Goal: Task Accomplishment & Management: Complete application form

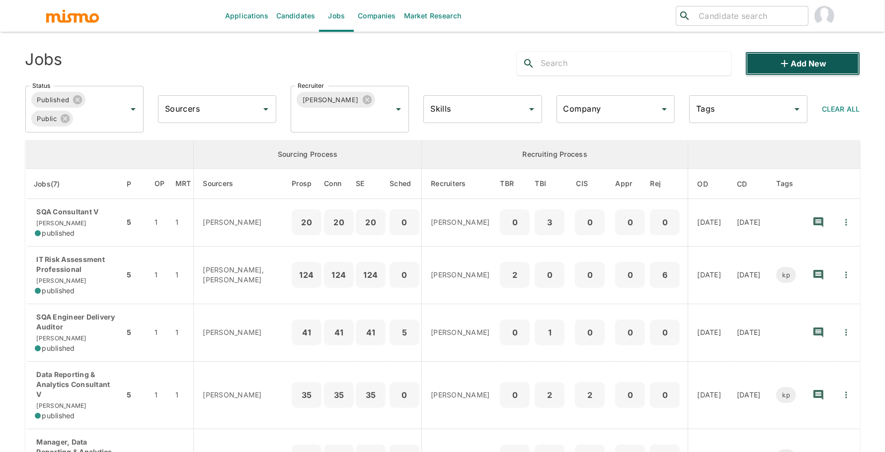
click at [801, 60] on button "Add new" at bounding box center [802, 64] width 114 height 24
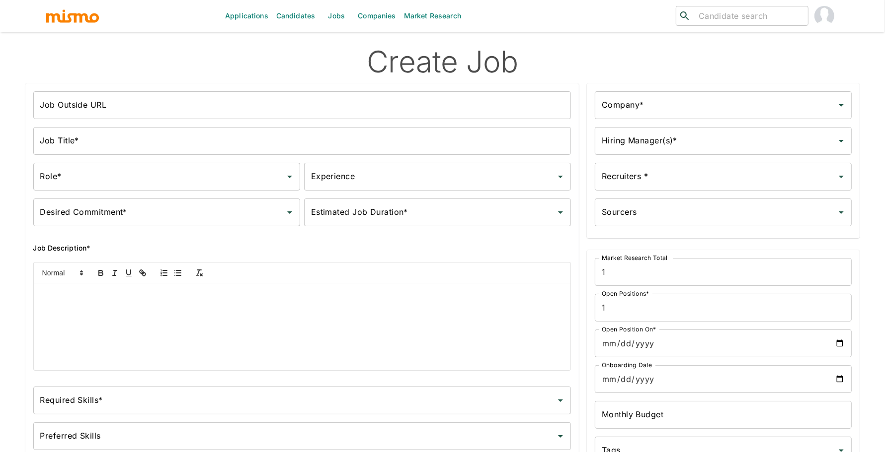
type input "Full-Time"
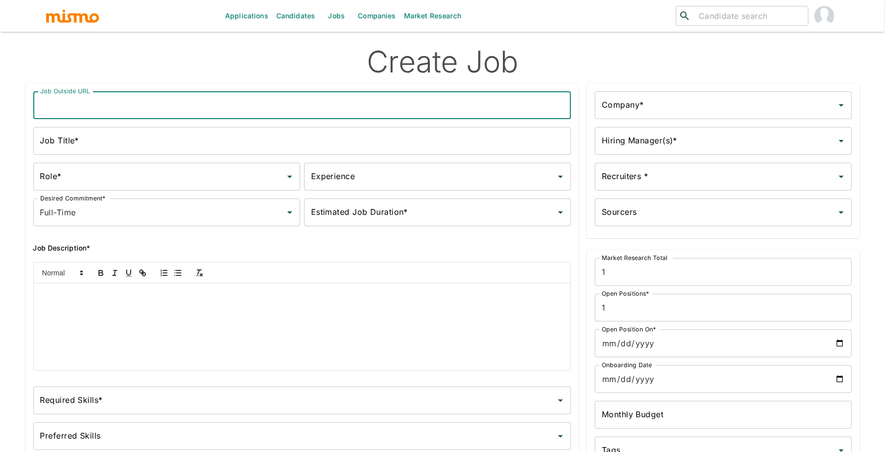
click at [305, 96] on input "Job Outside URL" at bounding box center [302, 105] width 538 height 28
click at [291, 137] on input "Job Title*" at bounding box center [302, 141] width 538 height 28
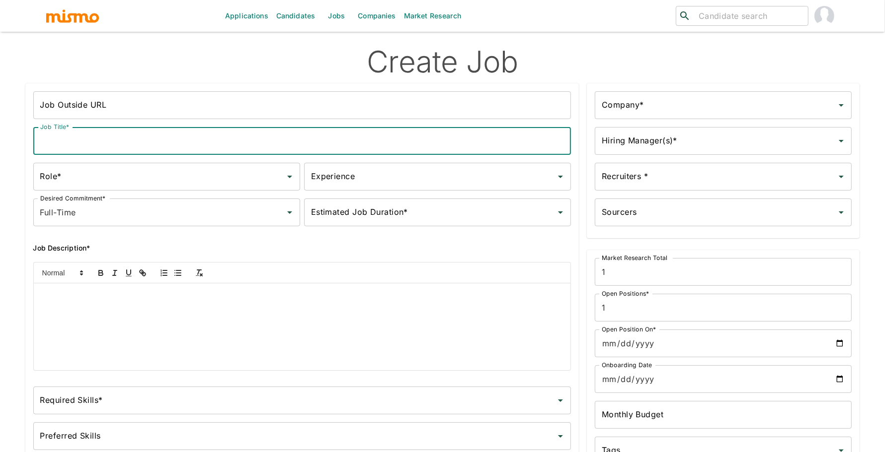
paste input "Mgr IT Eng Applications Mobile"
type input "Mgr IT Eng Applications Mobile"
click at [199, 184] on input "Role*" at bounding box center [159, 176] width 243 height 19
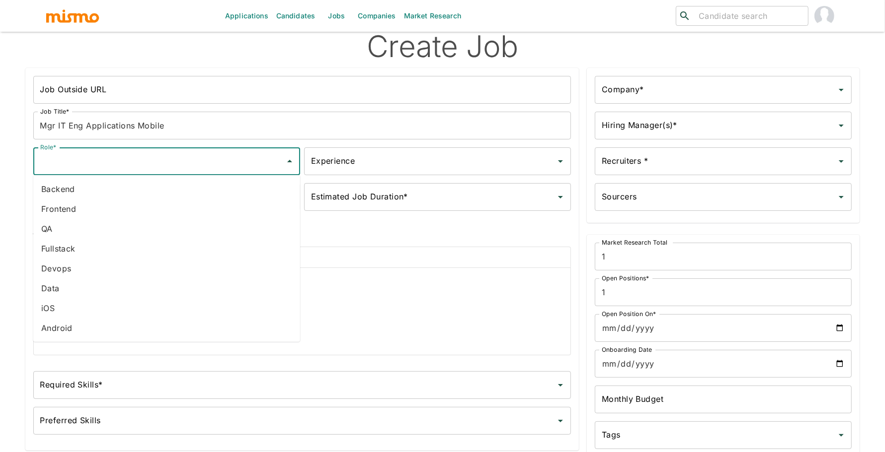
scroll to position [1, 0]
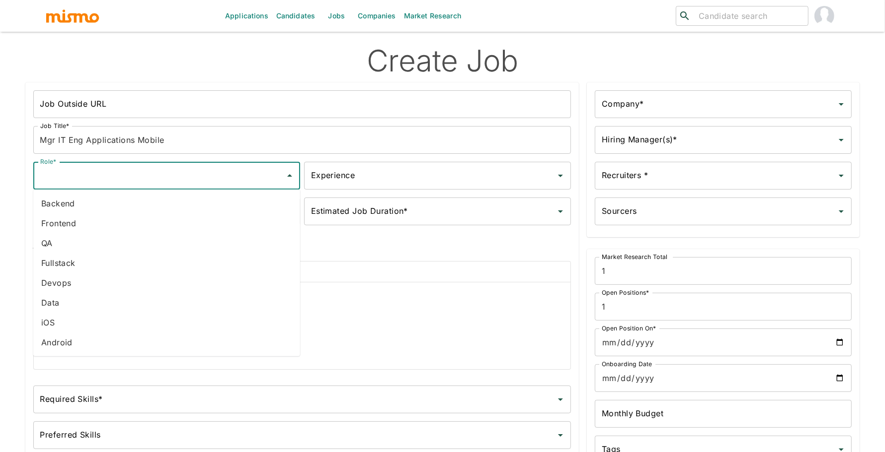
click at [390, 178] on input "Experience" at bounding box center [429, 175] width 243 height 19
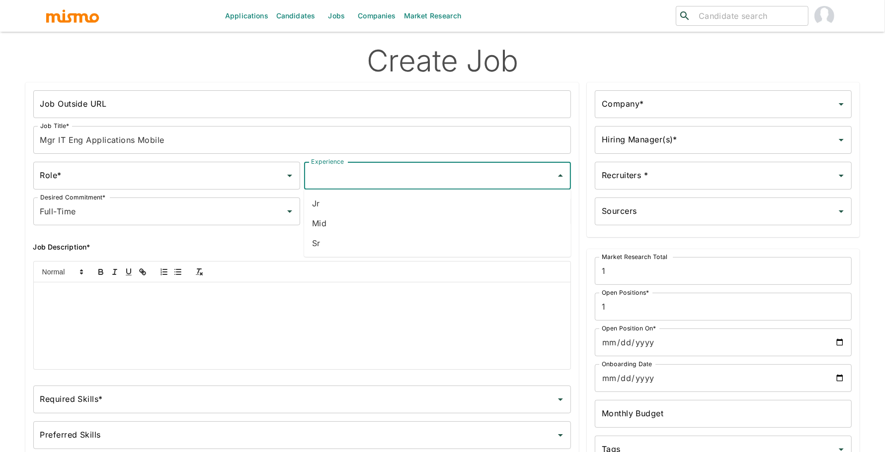
click at [289, 179] on icon "Open" at bounding box center [290, 176] width 12 height 12
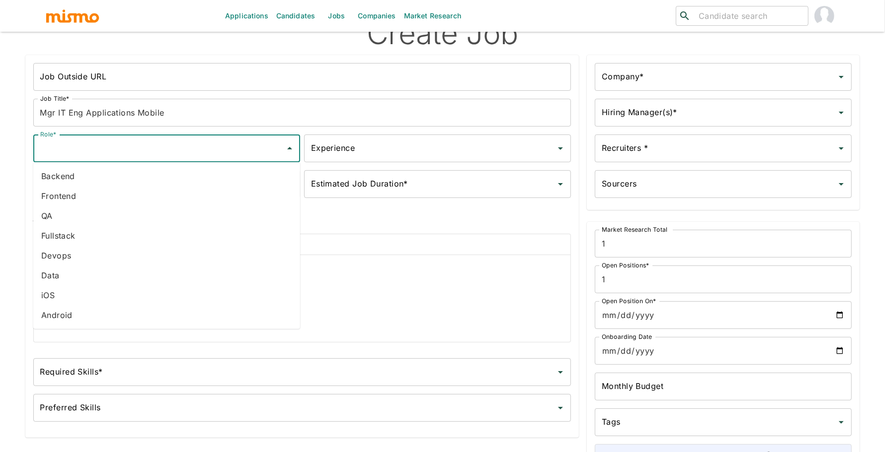
scroll to position [25, 0]
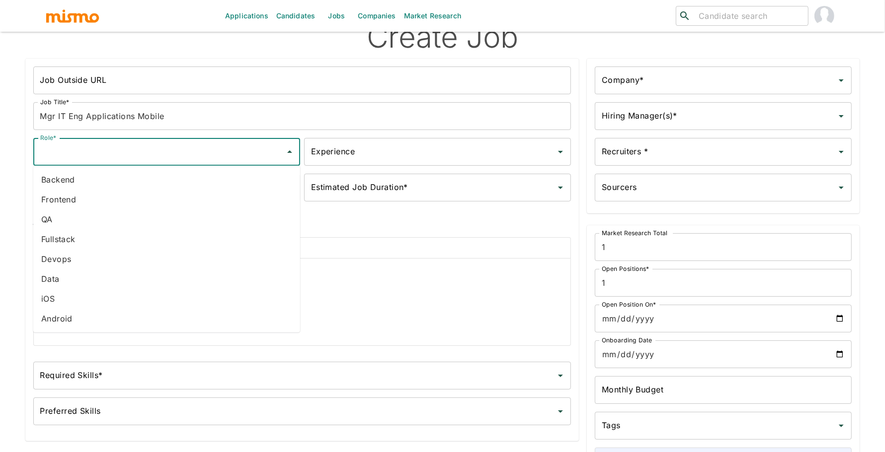
click at [179, 302] on li "iOS" at bounding box center [166, 299] width 267 height 20
type input "iOS"
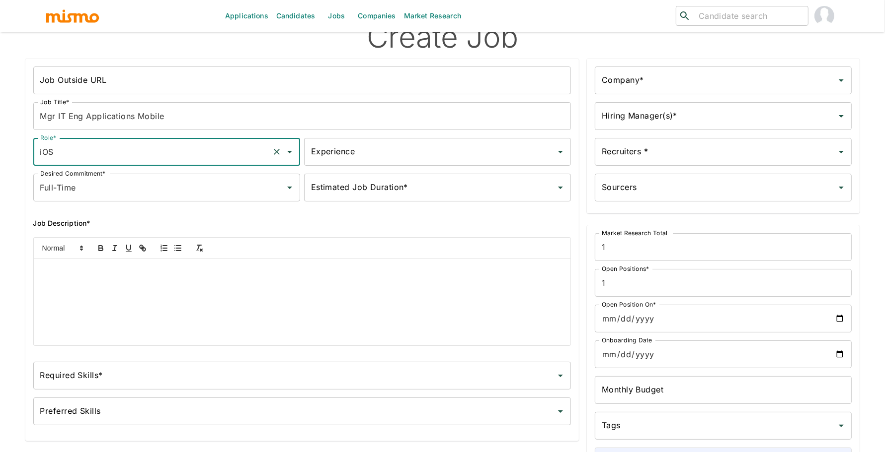
click at [361, 136] on div "Experience Experience" at bounding box center [435, 150] width 271 height 32
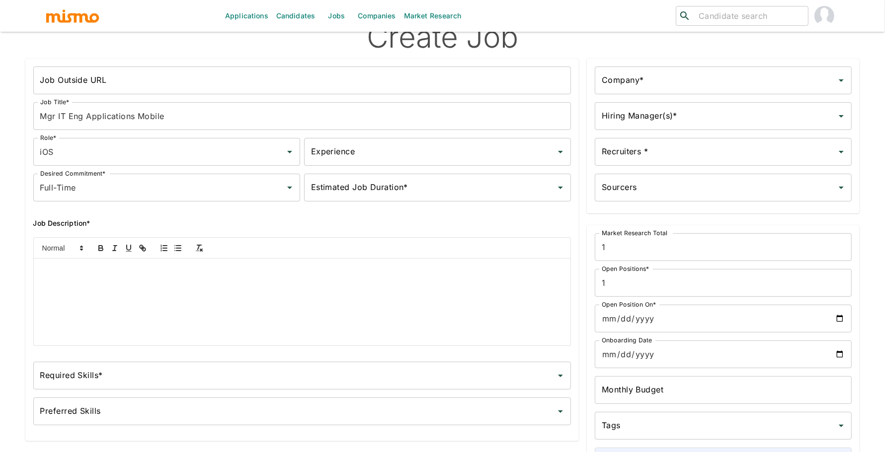
click at [361, 147] on input "Experience" at bounding box center [429, 152] width 243 height 19
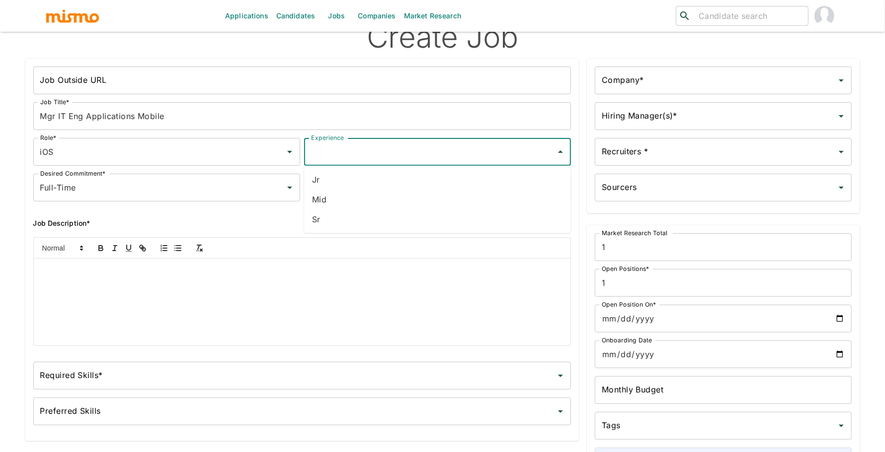
click at [347, 215] on li "Sr" at bounding box center [437, 220] width 267 height 20
type input "Sr"
click at [316, 188] on input "Estimated Job Duration*" at bounding box center [429, 187] width 243 height 19
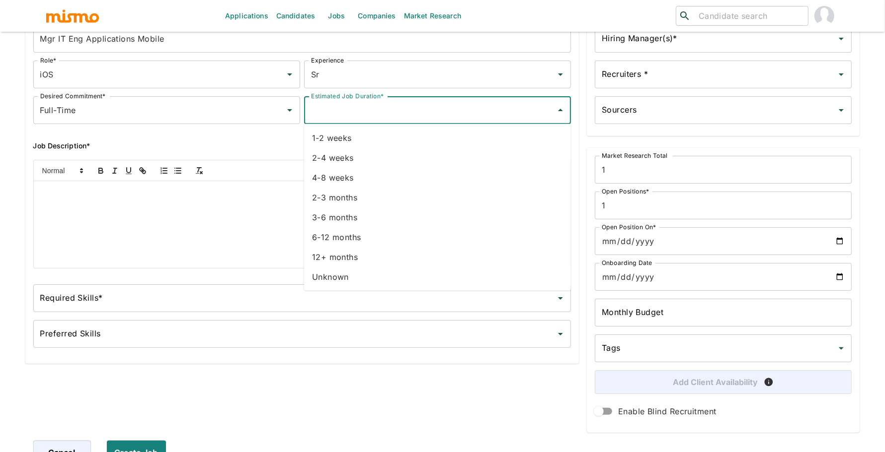
scroll to position [110, 0]
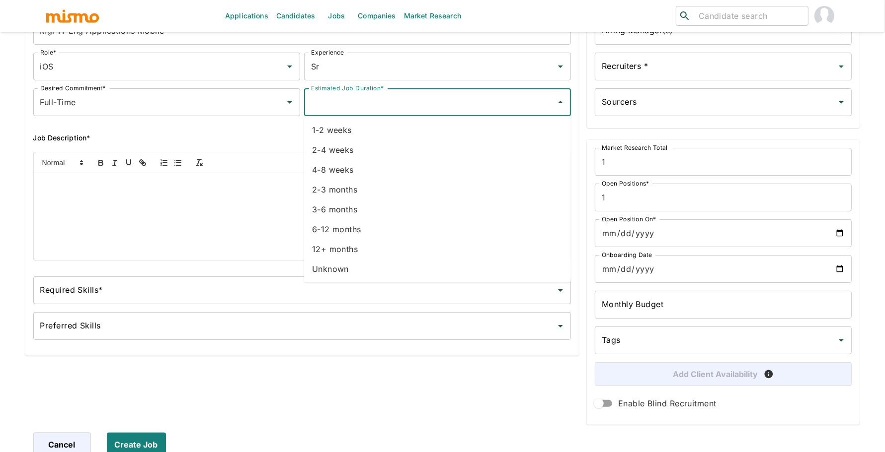
click at [337, 263] on li "Unknown" at bounding box center [437, 269] width 267 height 20
type input "Unknown"
click at [292, 210] on div at bounding box center [302, 216] width 537 height 87
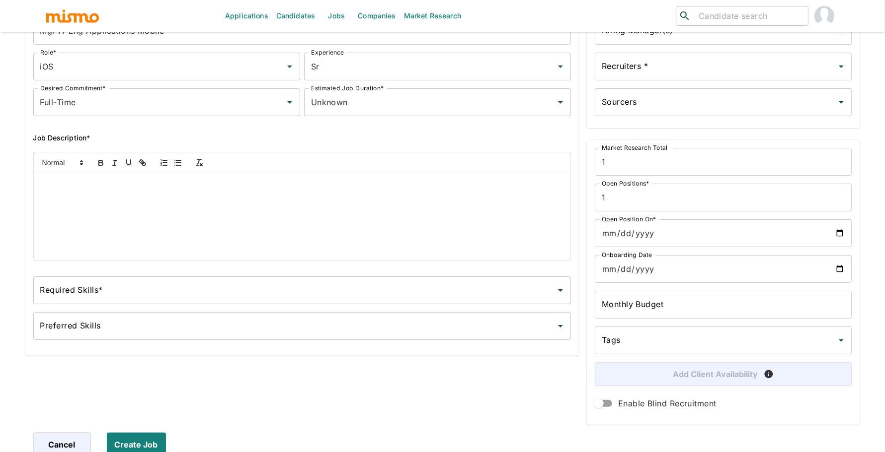
click at [188, 198] on div at bounding box center [302, 216] width 537 height 87
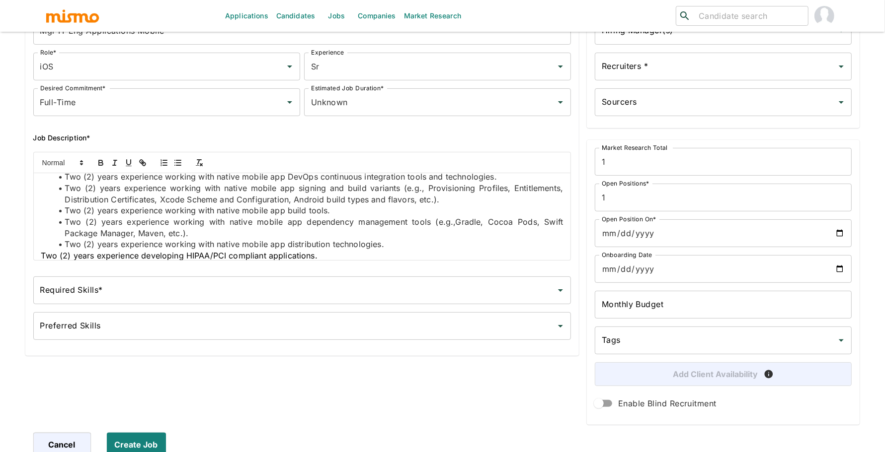
scroll to position [477, 0]
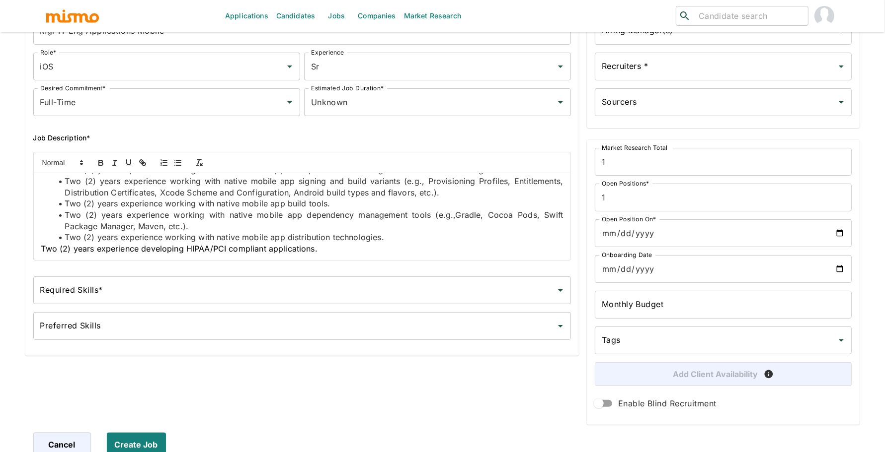
click at [37, 248] on div "Job Summary In addition to the responsibilities listed below, this senior manag…" at bounding box center [302, 216] width 537 height 87
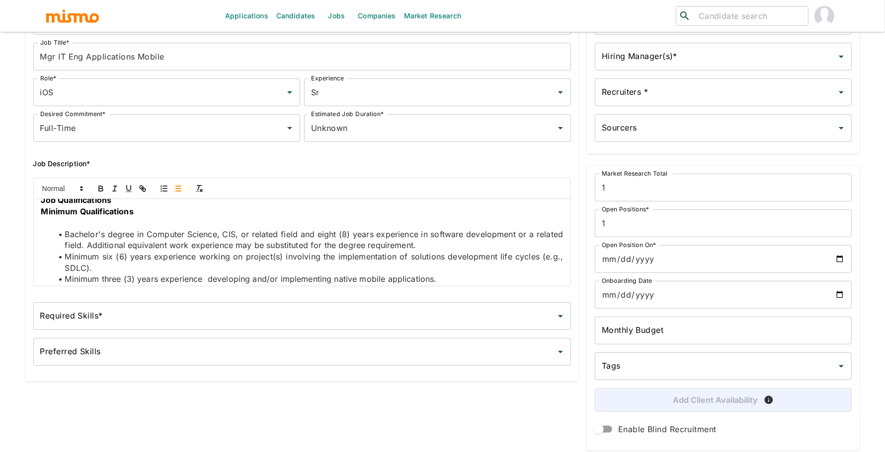
scroll to position [224, 0]
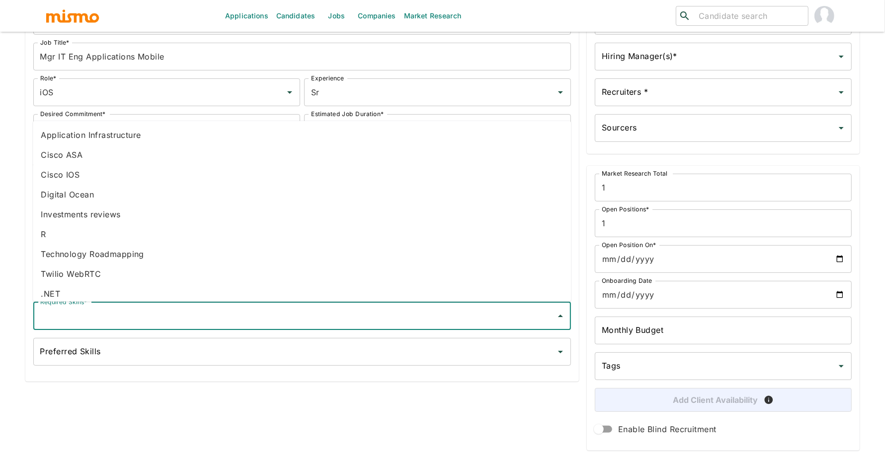
click at [114, 317] on input "Required Skills*" at bounding box center [295, 316] width 514 height 19
type input "sdlc"
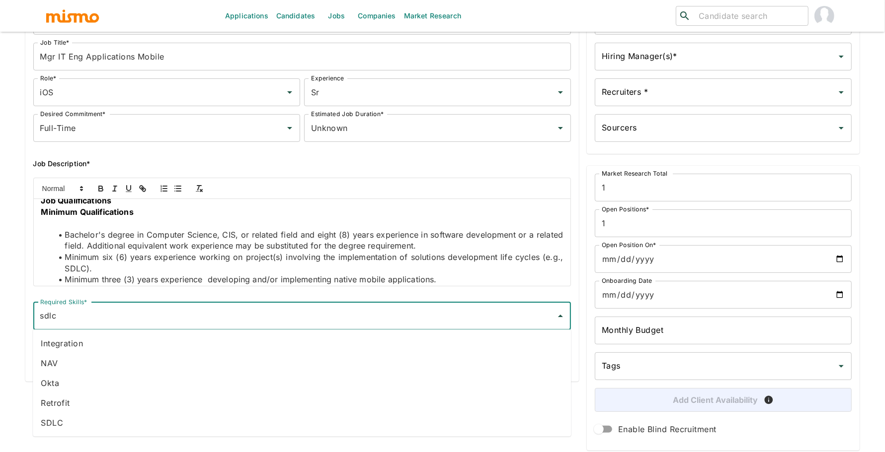
click at [111, 422] on li "SDLC" at bounding box center [302, 423] width 538 height 20
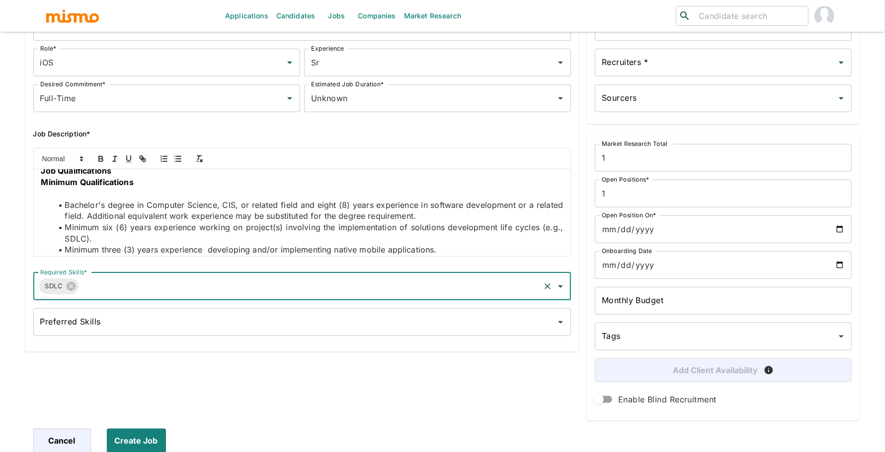
scroll to position [0, 0]
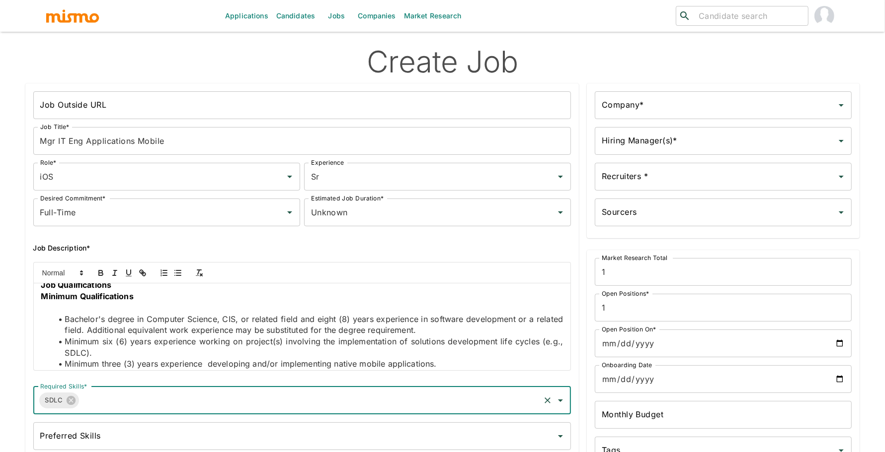
click at [663, 112] on input "Company*" at bounding box center [715, 105] width 233 height 19
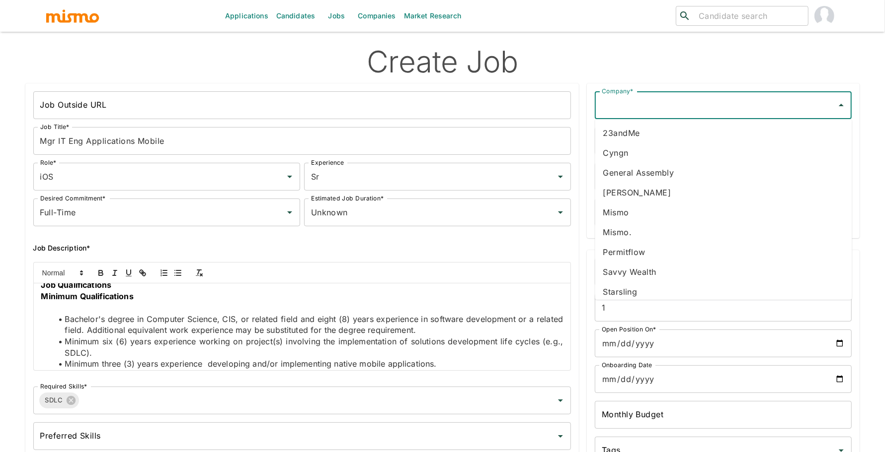
click at [653, 200] on li "[PERSON_NAME]" at bounding box center [723, 193] width 257 height 20
type input "[PERSON_NAME]"
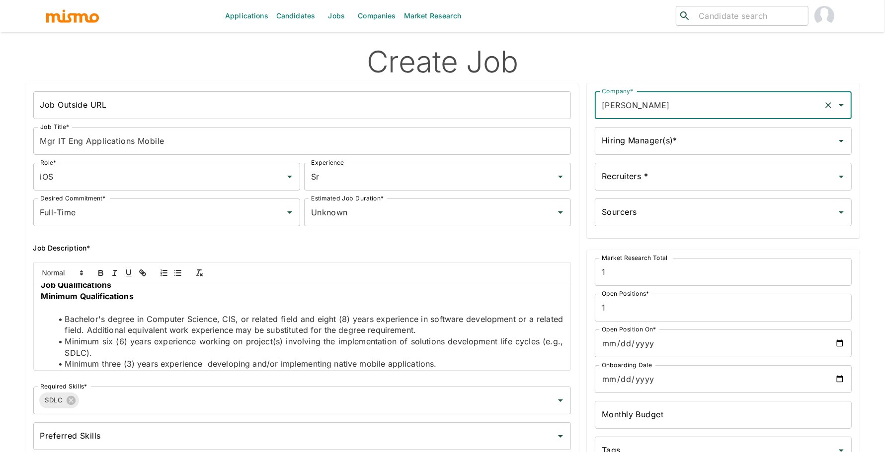
click at [645, 149] on input "Hiring Manager(s)*" at bounding box center [715, 141] width 233 height 19
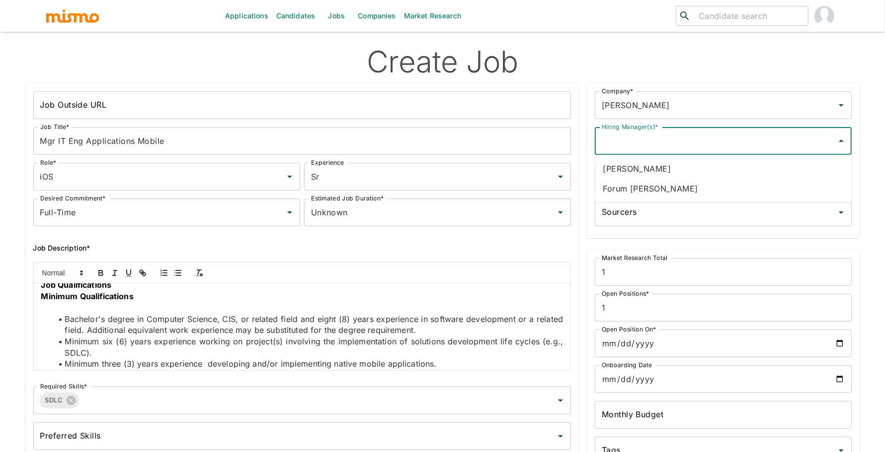
click at [646, 184] on li "Forum Desai" at bounding box center [723, 189] width 257 height 20
click at [650, 182] on input "Recruiters *" at bounding box center [715, 176] width 233 height 19
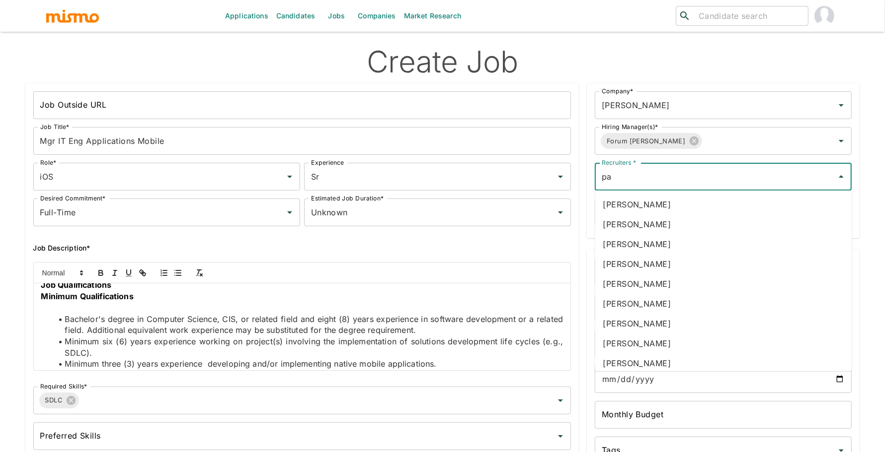
type input "pao"
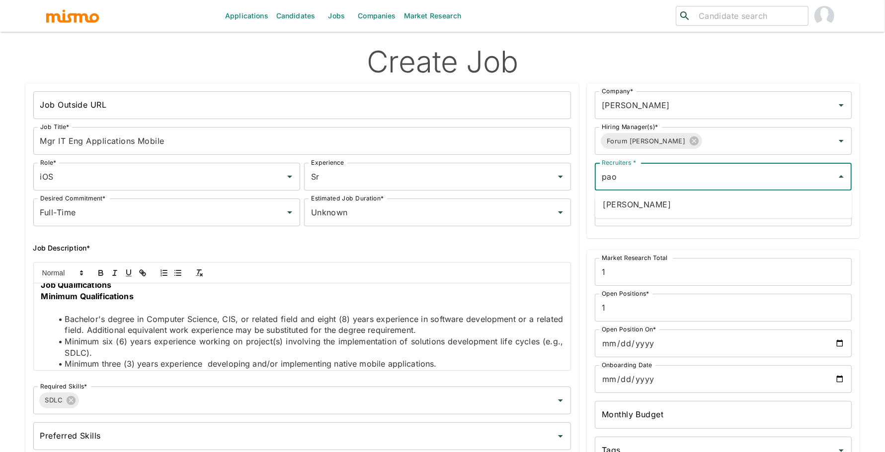
click at [655, 204] on li "Paola Pacheco" at bounding box center [723, 205] width 257 height 20
click at [660, 218] on input "Sourcers" at bounding box center [715, 212] width 233 height 19
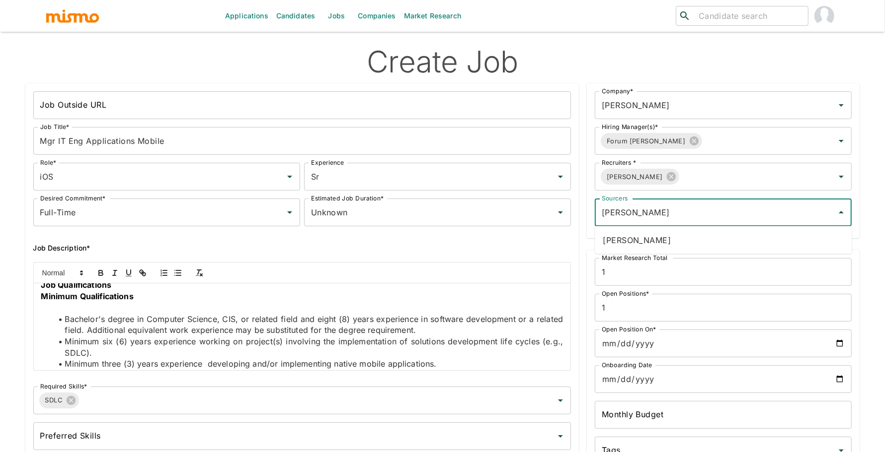
type input "dani"
click at [666, 236] on li "Daniela Zito" at bounding box center [723, 240] width 257 height 20
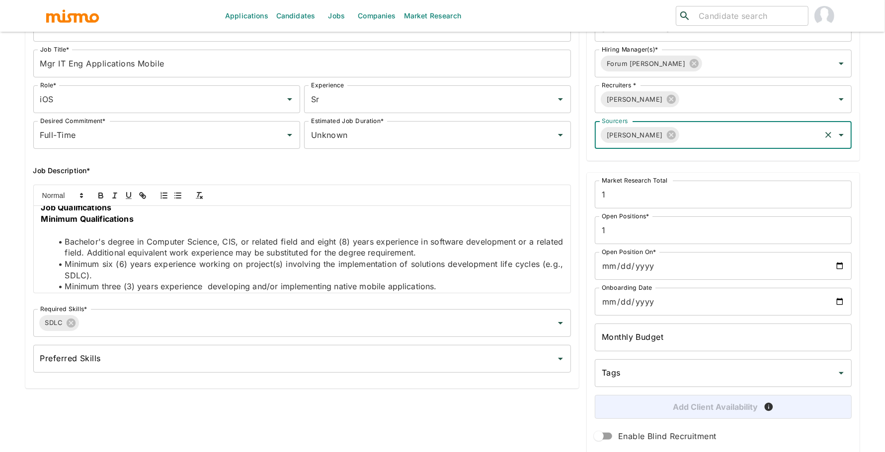
scroll to position [80, 0]
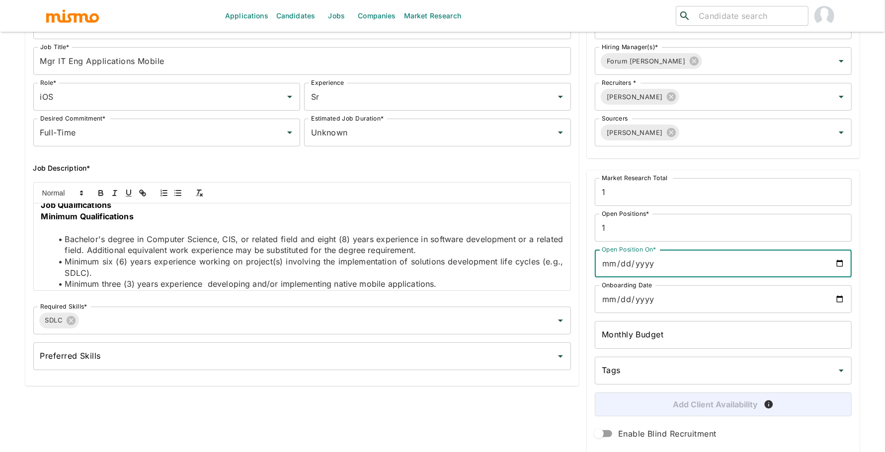
click at [842, 265] on input "Open Position On*" at bounding box center [723, 264] width 257 height 28
type input "2025-09-09"
click at [840, 301] on input "Onboarding Date" at bounding box center [723, 300] width 257 height 28
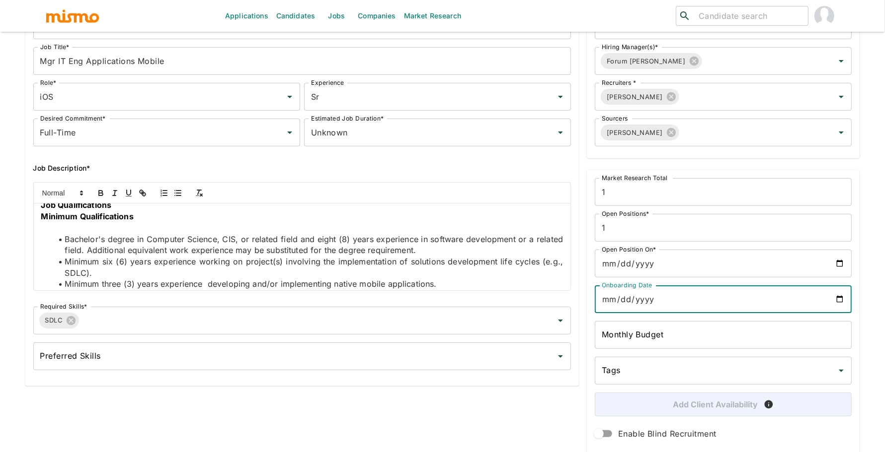
type input "2026-02-09"
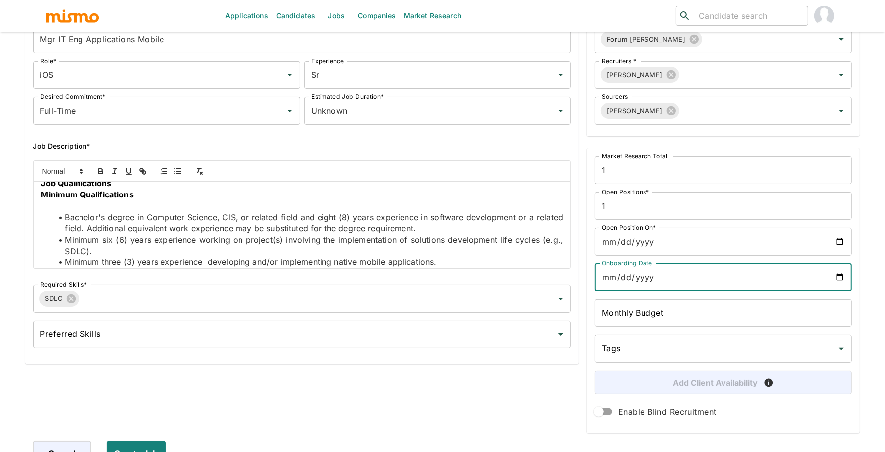
scroll to position [114, 0]
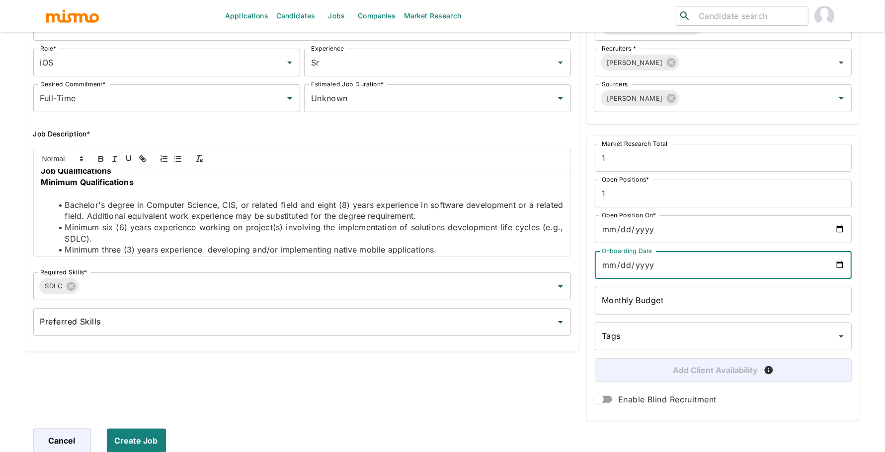
click at [644, 332] on input "Tags" at bounding box center [715, 336] width 233 height 19
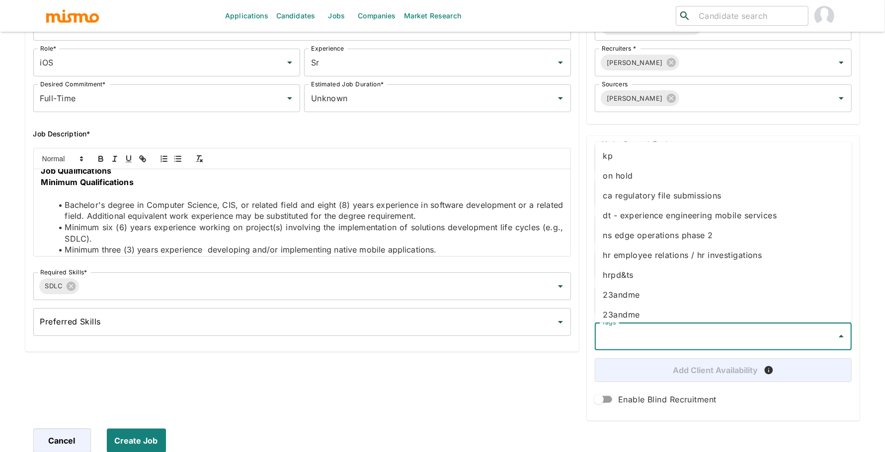
click at [621, 158] on li "kp" at bounding box center [723, 156] width 257 height 20
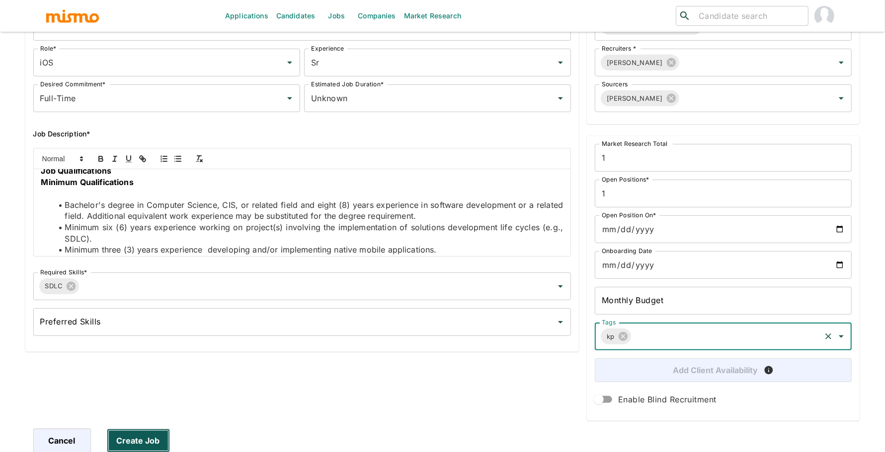
click at [139, 438] on button "Create Job" at bounding box center [138, 441] width 63 height 24
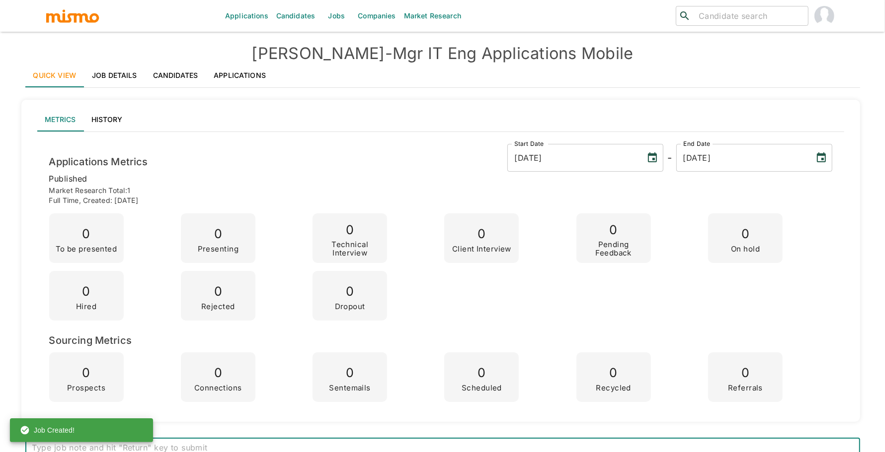
click at [124, 71] on link "Job Details" at bounding box center [114, 76] width 61 height 24
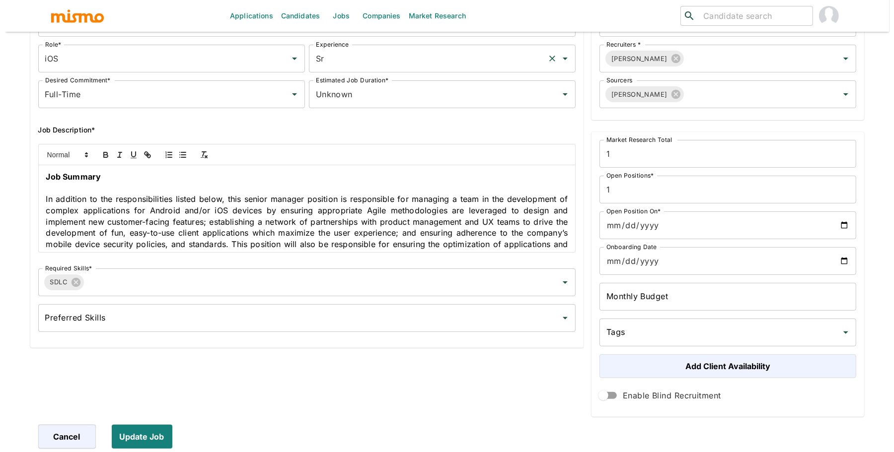
scroll to position [391, 0]
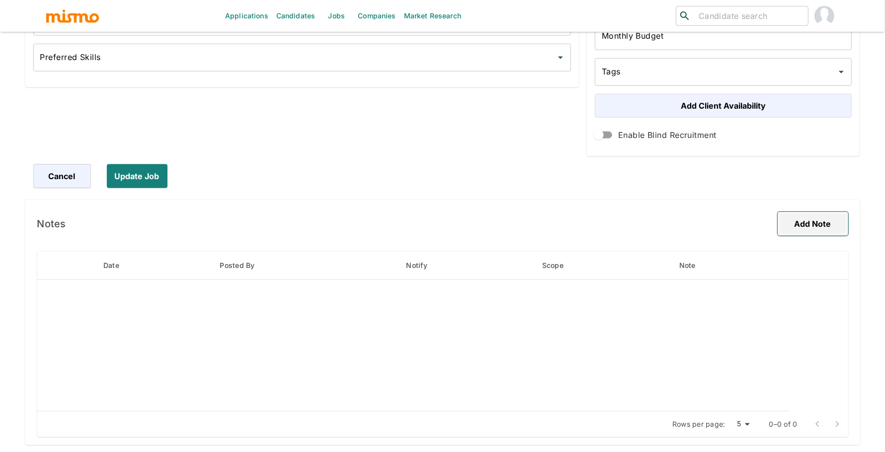
click at [799, 232] on button "Add Note" at bounding box center [812, 224] width 71 height 24
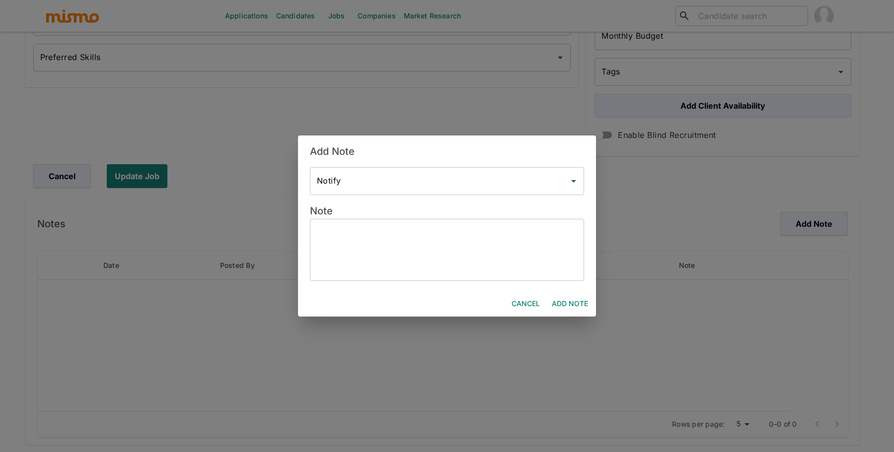
click at [424, 249] on textarea at bounding box center [447, 250] width 260 height 46
paste textarea "***Position History*** Position created on September 9th Assigned to: Mai Vacan…"
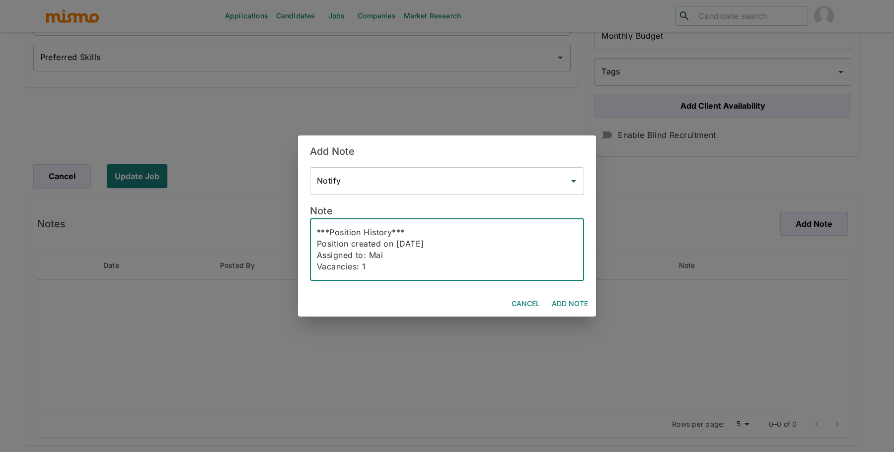
scroll to position [56, 0]
click at [363, 256] on textarea "***Position History*** Position created on September 9th Assigned to: Mai Vacan…" at bounding box center [447, 250] width 260 height 46
click at [366, 257] on textarea "***Position History*** Position created on September 9th Assigned to: Mai Vacan…" at bounding box center [447, 250] width 260 height 46
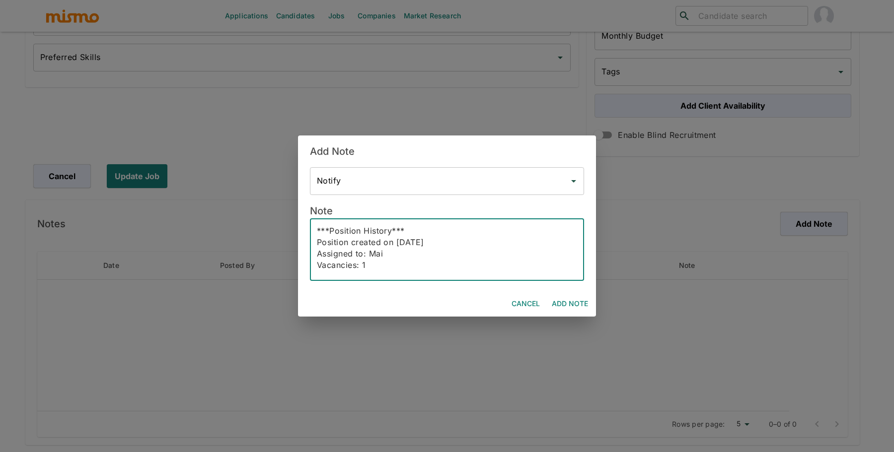
drag, startPoint x: 367, startPoint y: 252, endPoint x: 388, endPoint y: 252, distance: 21.9
click at [387, 252] on textarea "***Position History*** Position created on September 9th Assigned to: Mai Vacan…" at bounding box center [447, 250] width 260 height 46
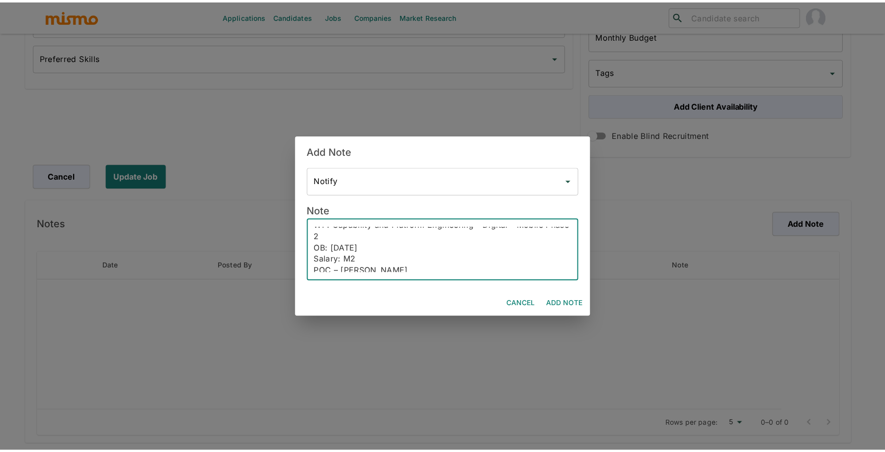
scroll to position [57, 0]
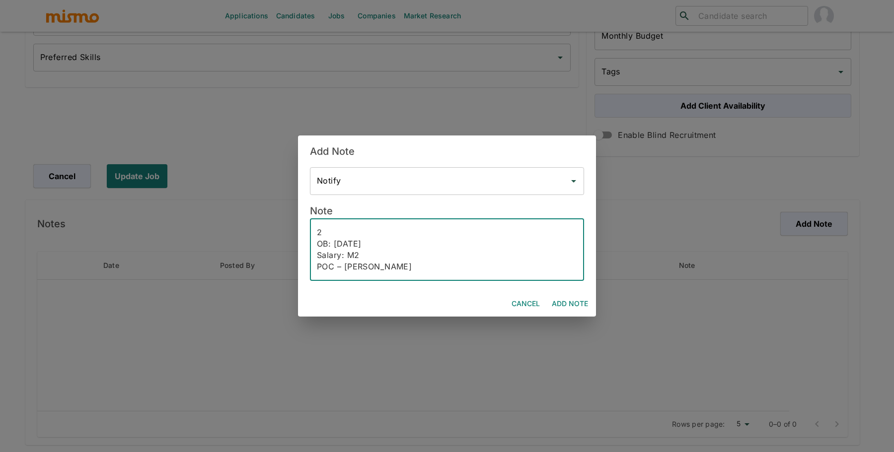
type textarea "***Position History*** Position created on September 9th Assigned to: Pao Vacan…"
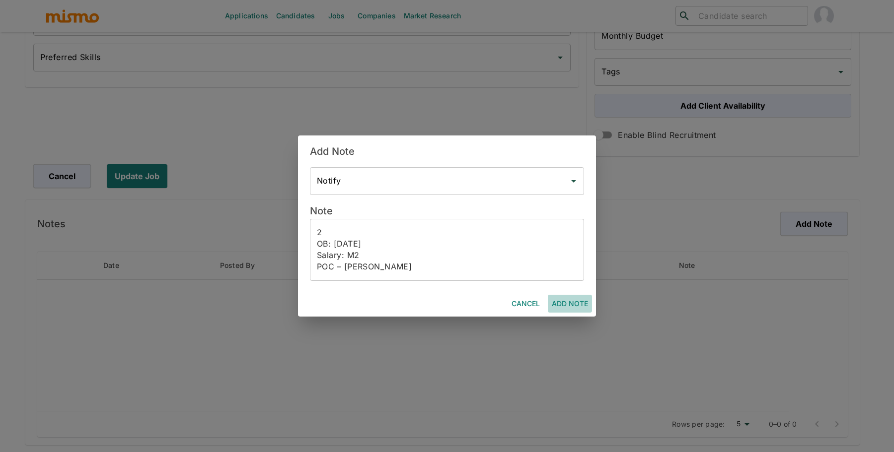
click at [553, 306] on button "Add Note" at bounding box center [570, 304] width 44 height 18
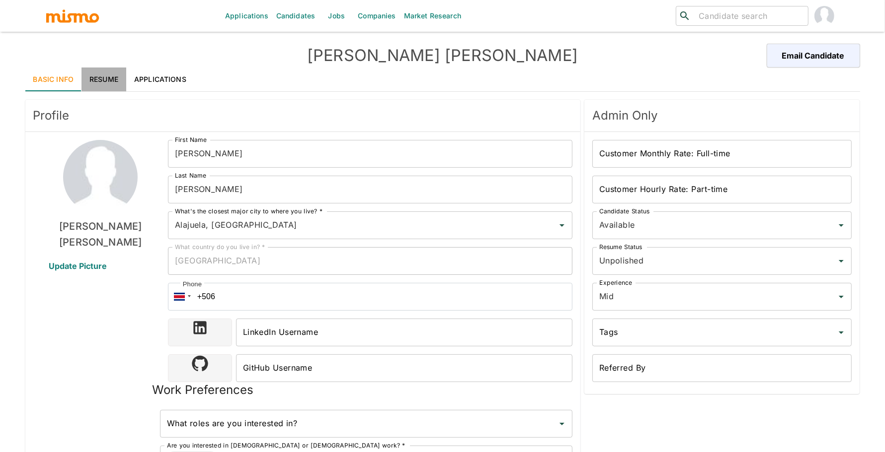
click at [103, 77] on link "Resume" at bounding box center [103, 80] width 45 height 24
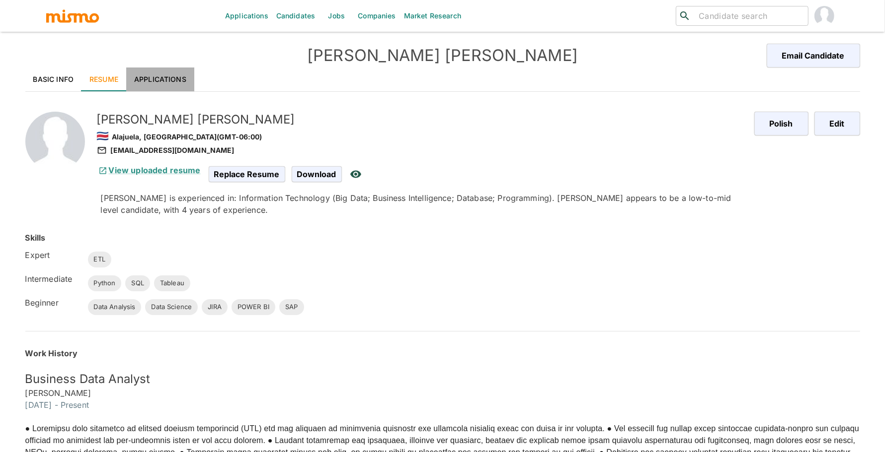
click at [173, 79] on link "Applications" at bounding box center [160, 80] width 68 height 24
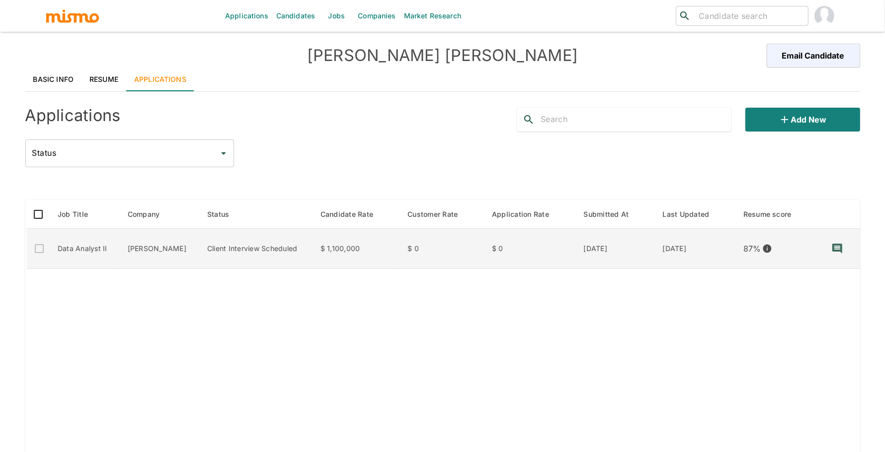
click at [155, 244] on td "[PERSON_NAME]" at bounding box center [159, 249] width 79 height 40
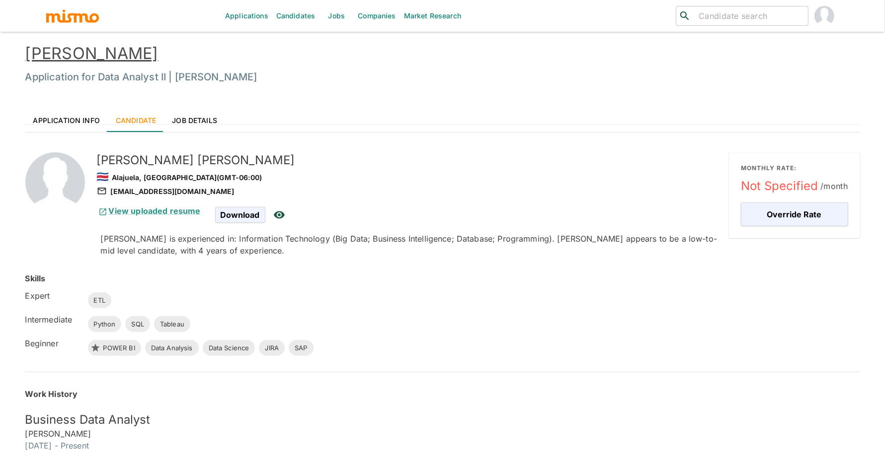
click at [59, 114] on link "Application Info" at bounding box center [66, 120] width 82 height 24
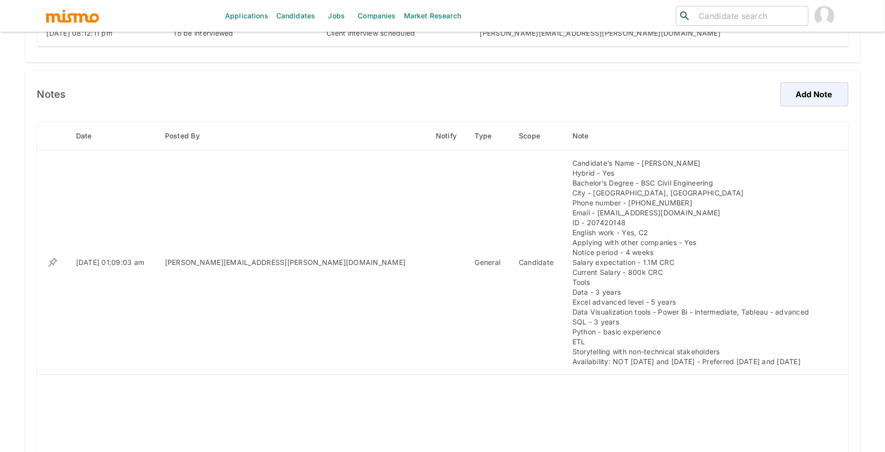
scroll to position [345, 0]
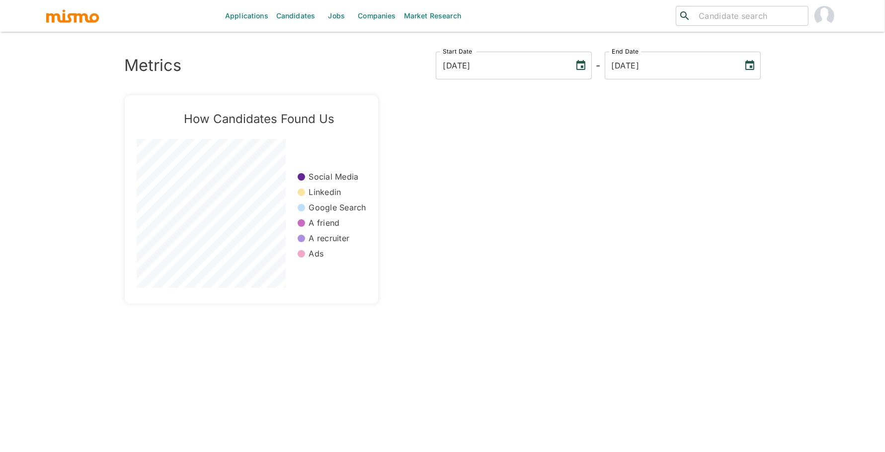
click at [329, 19] on link "Jobs" at bounding box center [336, 16] width 35 height 32
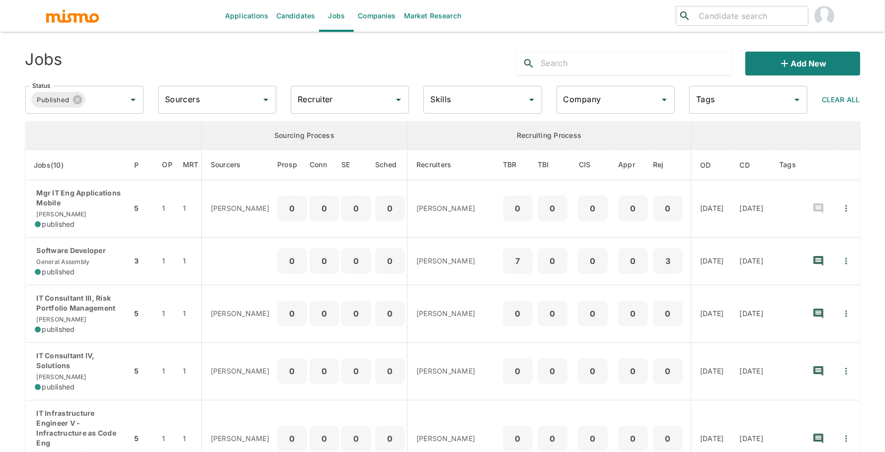
click at [323, 105] on input "Recruiter" at bounding box center [342, 99] width 94 height 19
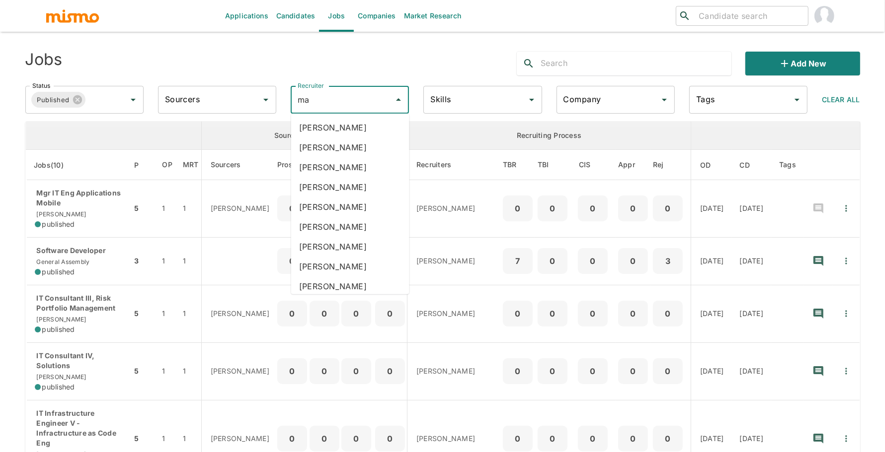
type input "mai"
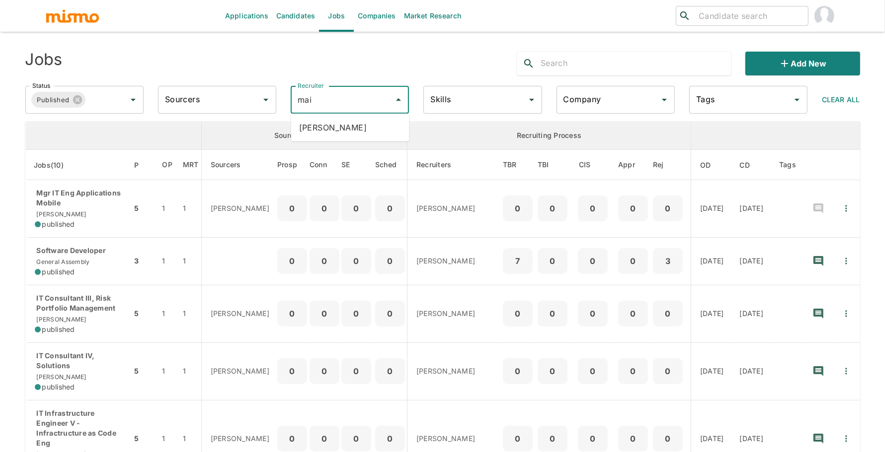
click at [328, 125] on li "[PERSON_NAME]" at bounding box center [350, 128] width 118 height 20
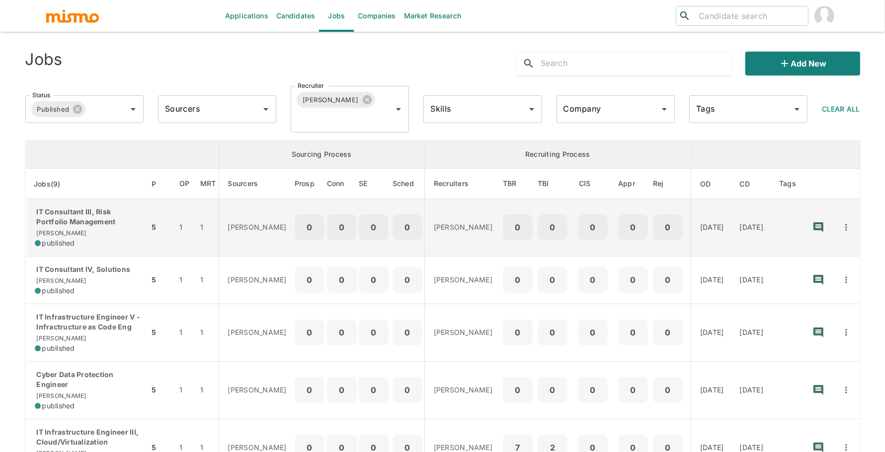
click at [46, 212] on p "IT Consultant III, Risk Portfolio Management" at bounding box center [88, 217] width 107 height 20
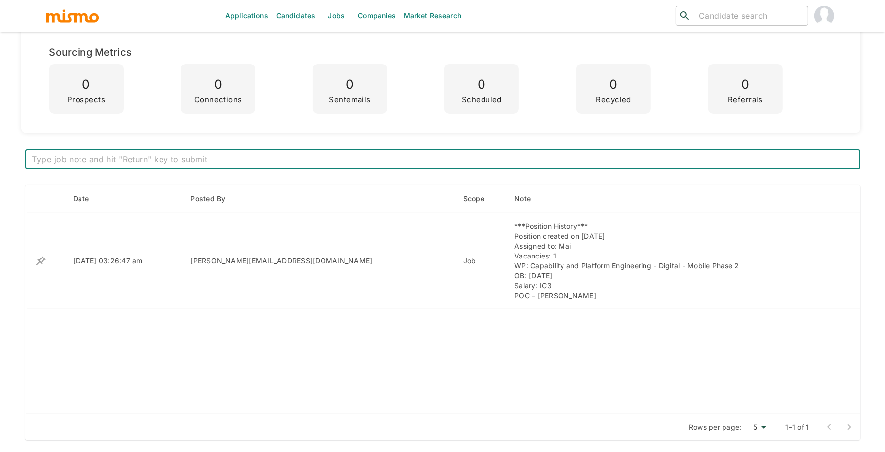
scroll to position [318, 0]
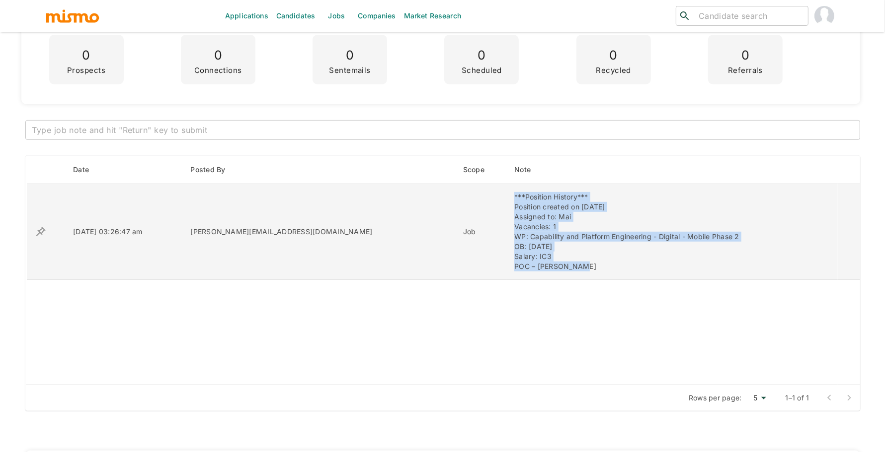
drag, startPoint x: 441, startPoint y: 195, endPoint x: 525, endPoint y: 269, distance: 111.5
click at [525, 269] on td "***Position History*** Position created on September 9th Assigned to: Mai Vacan…" at bounding box center [671, 232] width 331 height 96
copy div "***Position History*** Position created on September 9th Assigned to: Mai Vacan…"
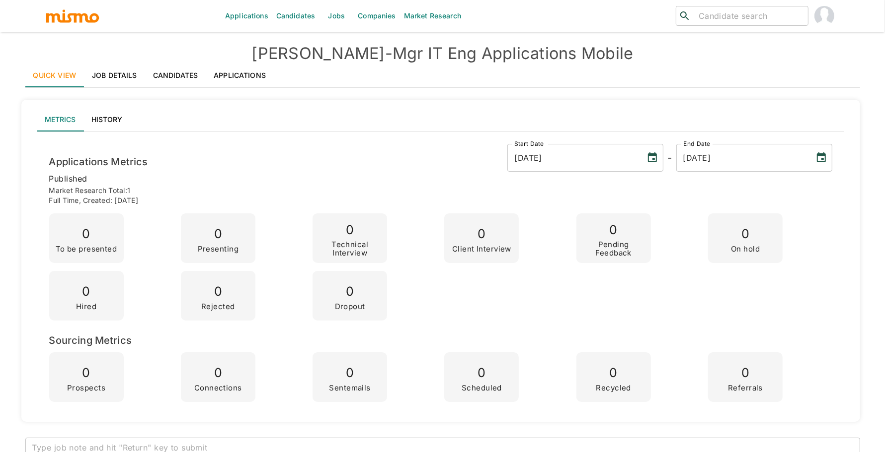
scroll to position [1, 0]
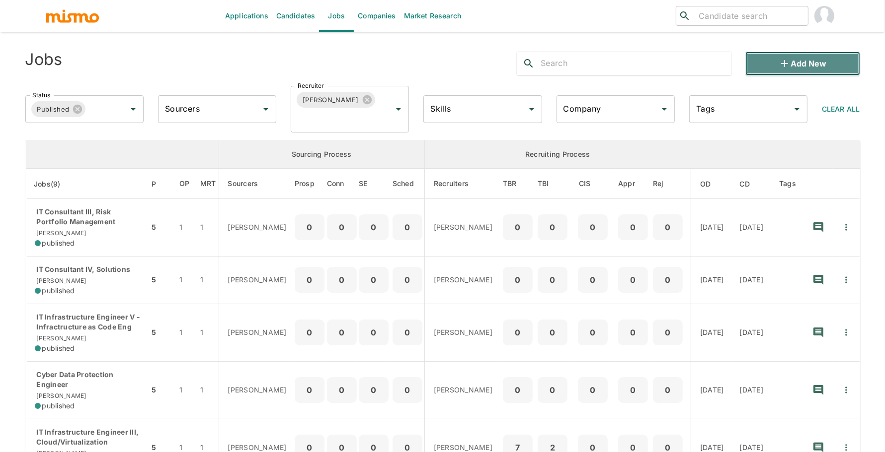
click at [792, 69] on button "Add new" at bounding box center [802, 64] width 114 height 24
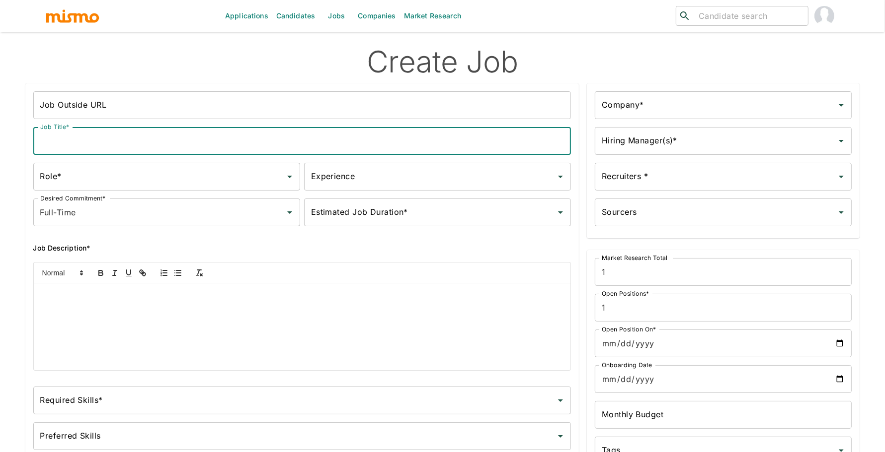
click at [213, 147] on input "Job Title*" at bounding box center [302, 141] width 538 height 28
paste input "IT ApplicationsEngineer V (NodeJS)"
type input "IT ApplicationsEngineer V (NodeJS)"
